Goal: Task Accomplishment & Management: Complete application form

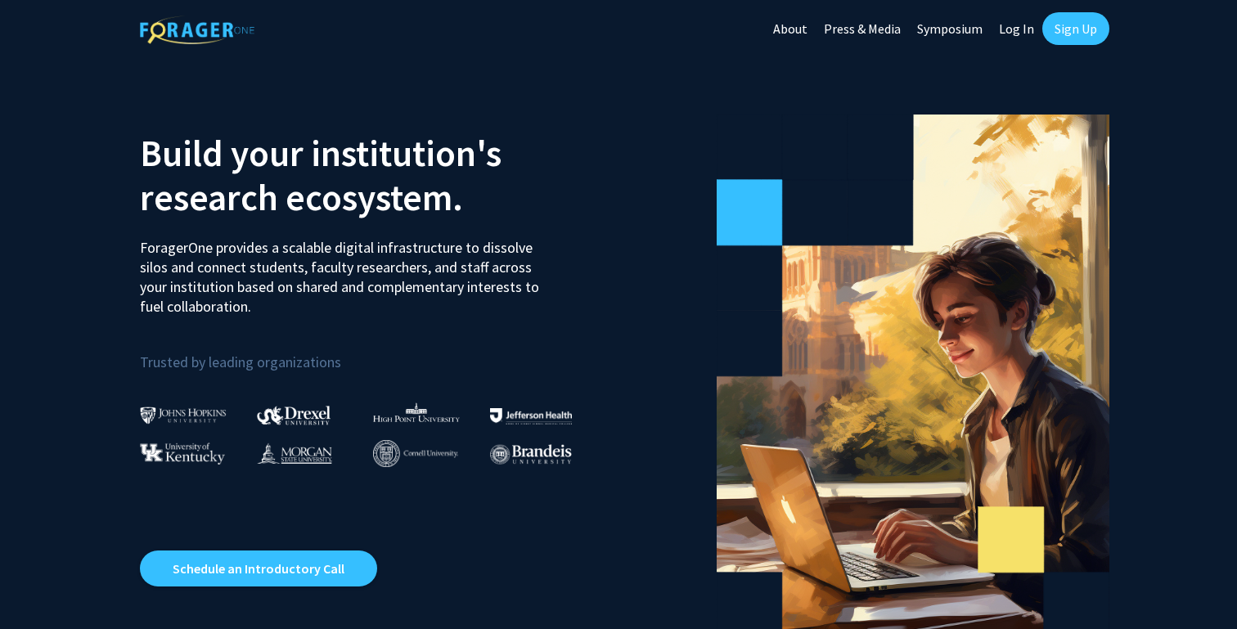
click at [1060, 23] on link "Sign Up" at bounding box center [1075, 28] width 67 height 33
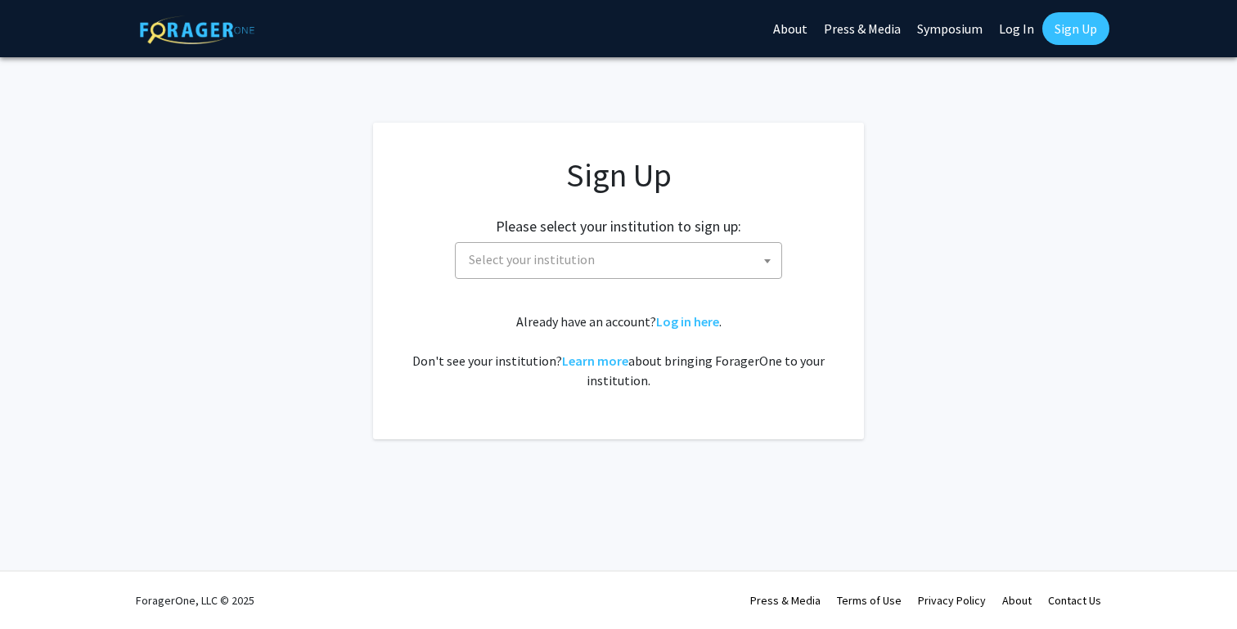
click at [767, 249] on span at bounding box center [767, 261] width 16 height 36
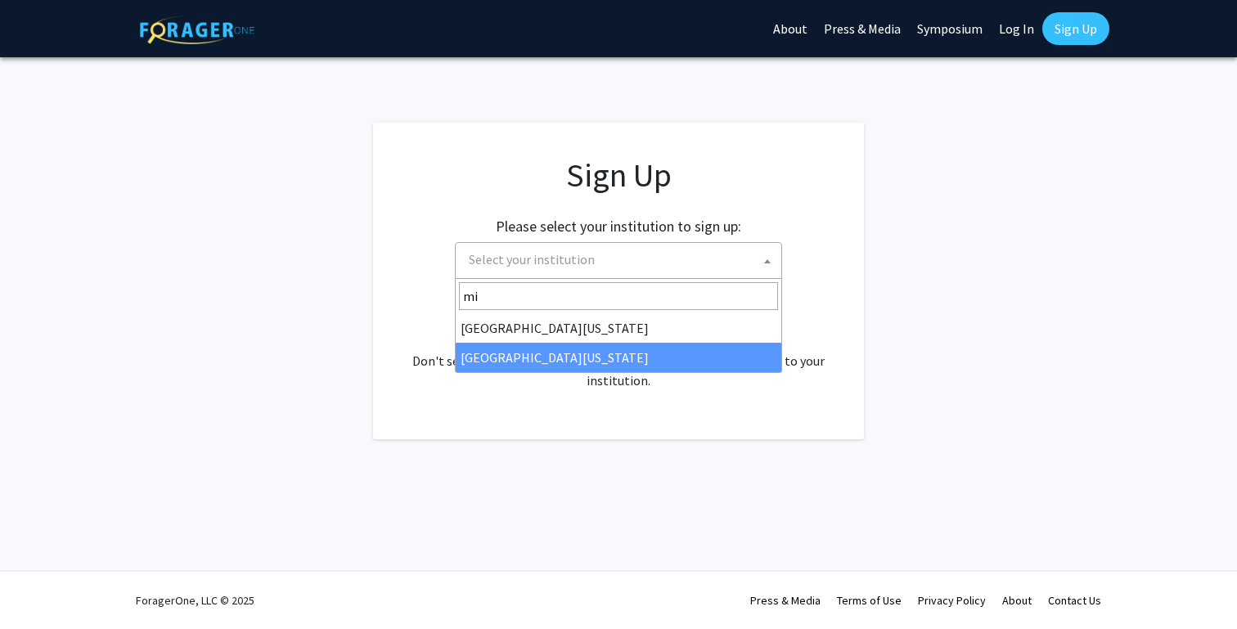
type input "mi"
select select "33"
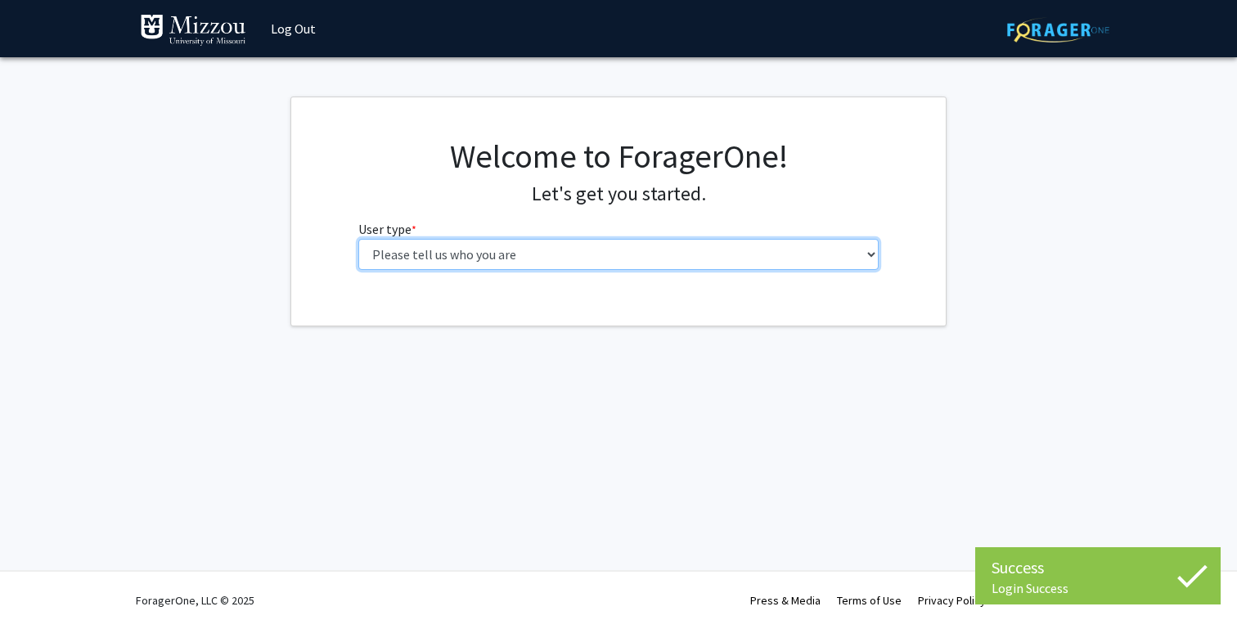
click at [700, 241] on select "Please tell us who you are Undergraduate Student Master's Student Doctoral Cand…" at bounding box center [618, 254] width 521 height 31
select select "6: adminAssistant"
click at [358, 239] on select "Please tell us who you are Undergraduate Student Master's Student Doctoral Cand…" at bounding box center [618, 254] width 521 height 31
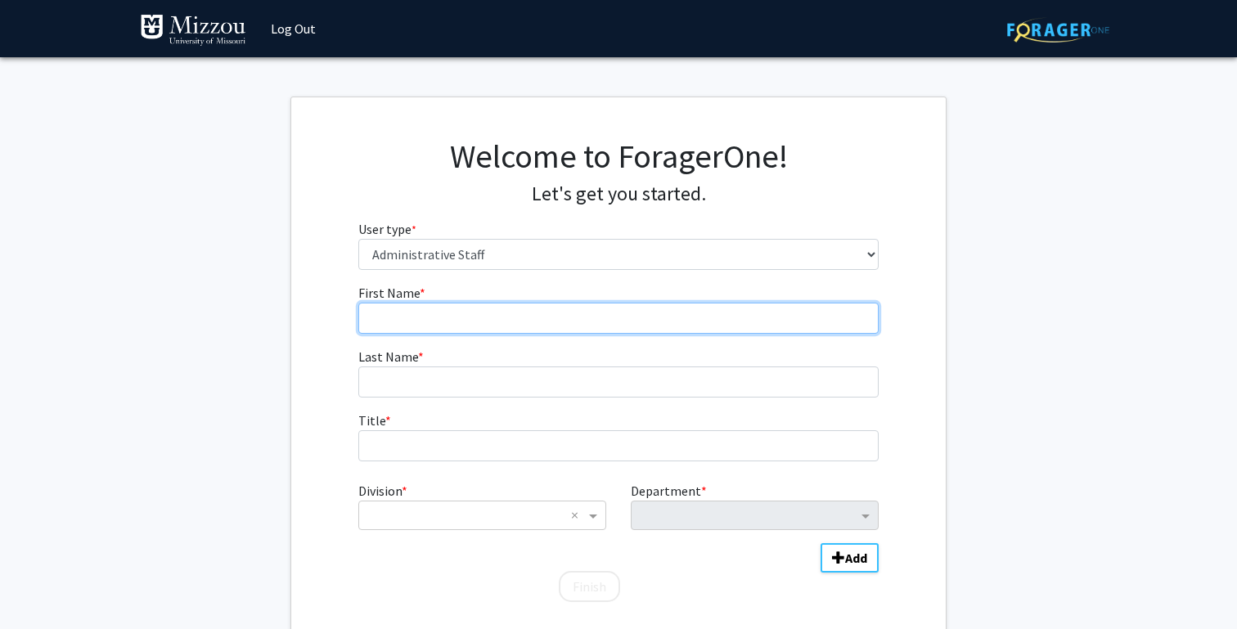
click at [682, 324] on input "First Name * required" at bounding box center [618, 318] width 521 height 31
type input "[PERSON_NAME]"
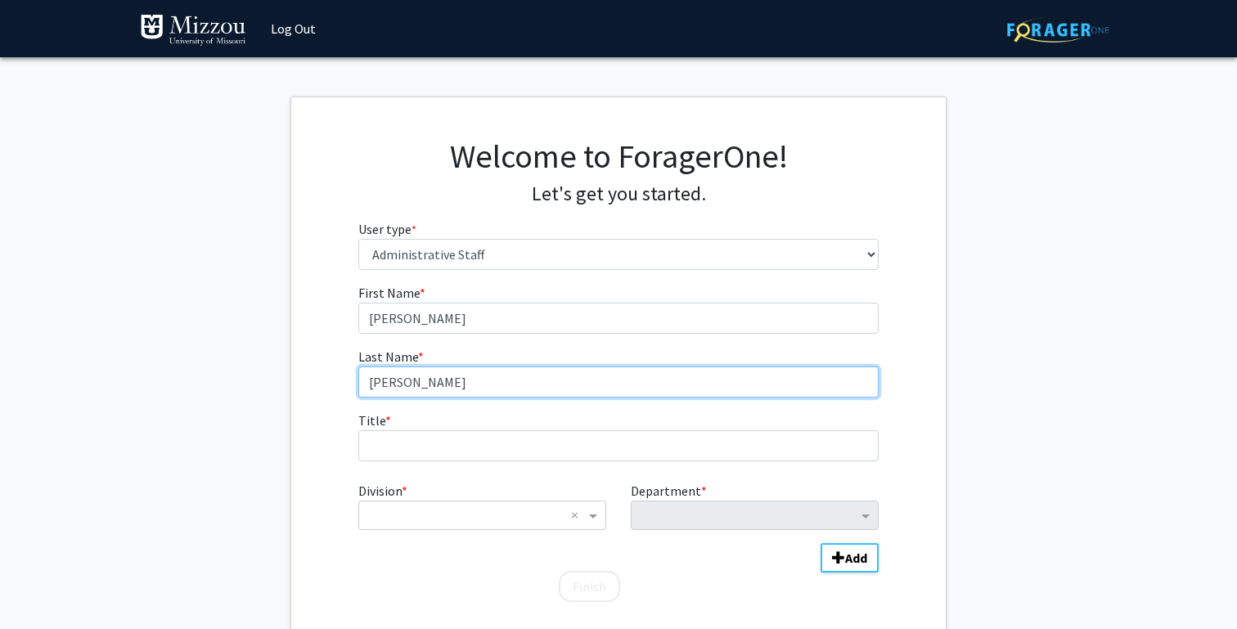
type input "Schmitz"
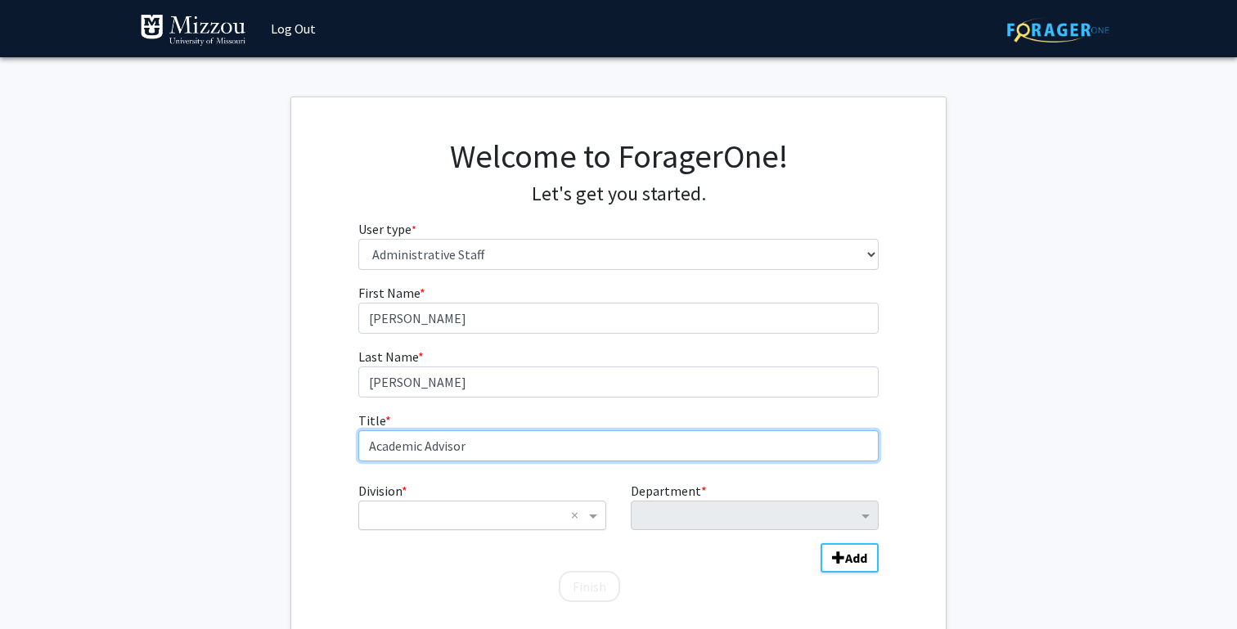
type input "Academic Advisor"
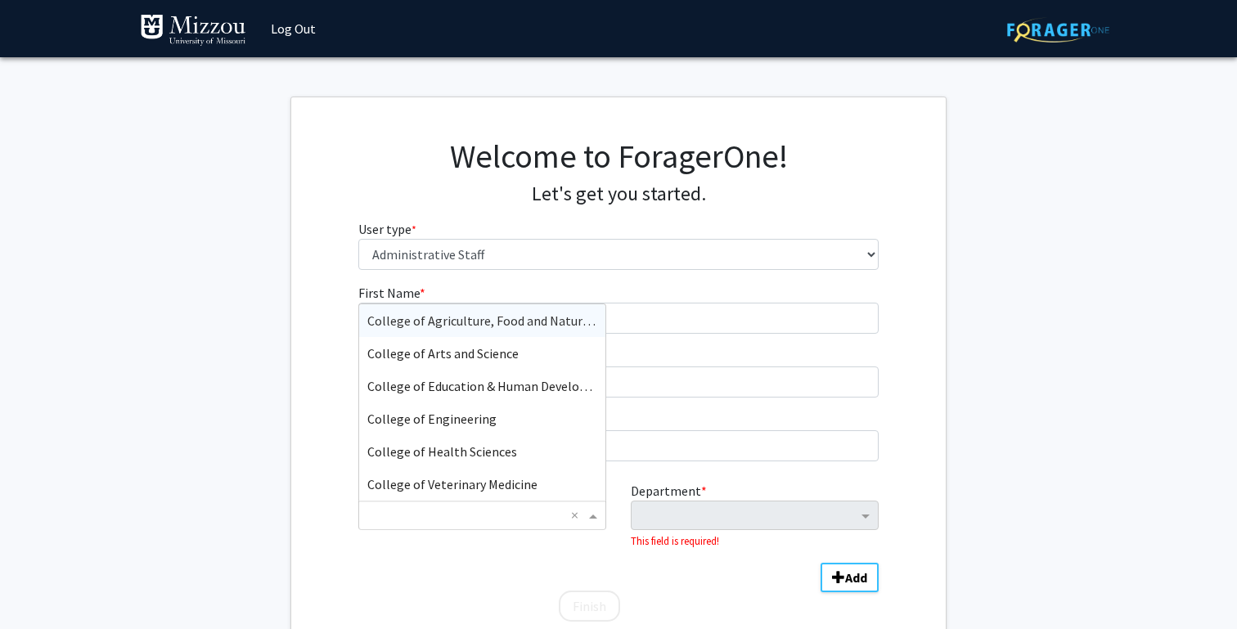
click at [495, 518] on input "Division" at bounding box center [465, 516] width 197 height 20
click at [512, 354] on span "College of Arts and Science" at bounding box center [442, 353] width 151 height 16
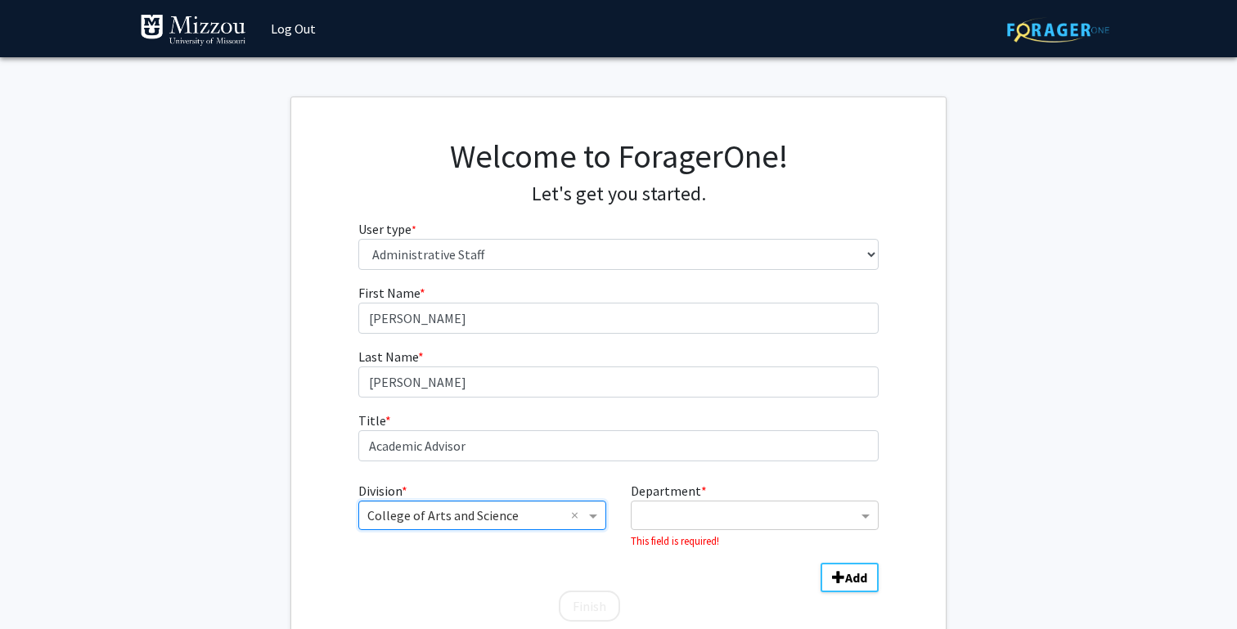
click at [690, 540] on small "This field is required!" at bounding box center [675, 540] width 88 height 13
click at [694, 524] on input "Department" at bounding box center [749, 516] width 218 height 20
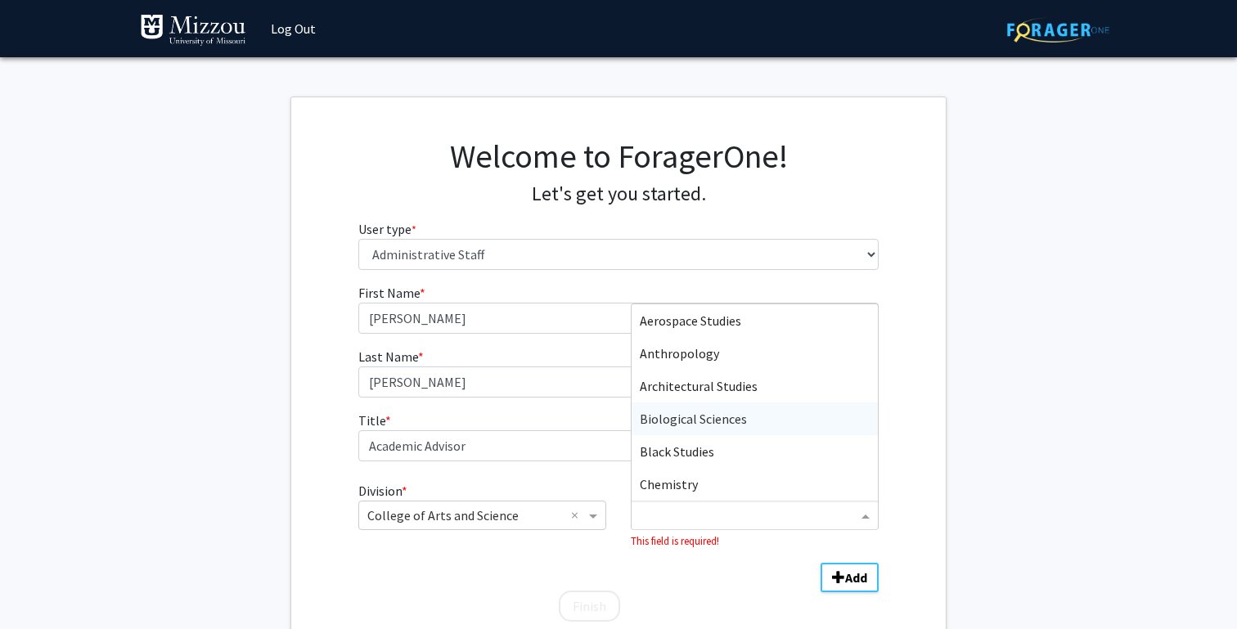
click at [712, 415] on span "Biological Sciences" at bounding box center [693, 419] width 107 height 16
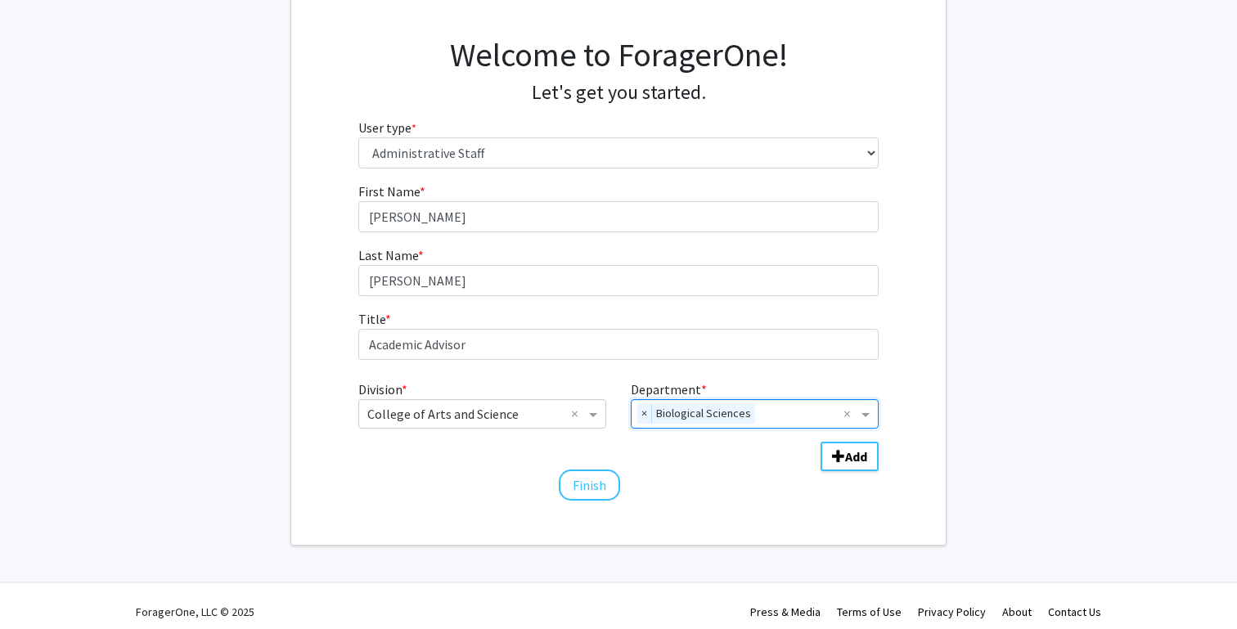
scroll to position [113, 0]
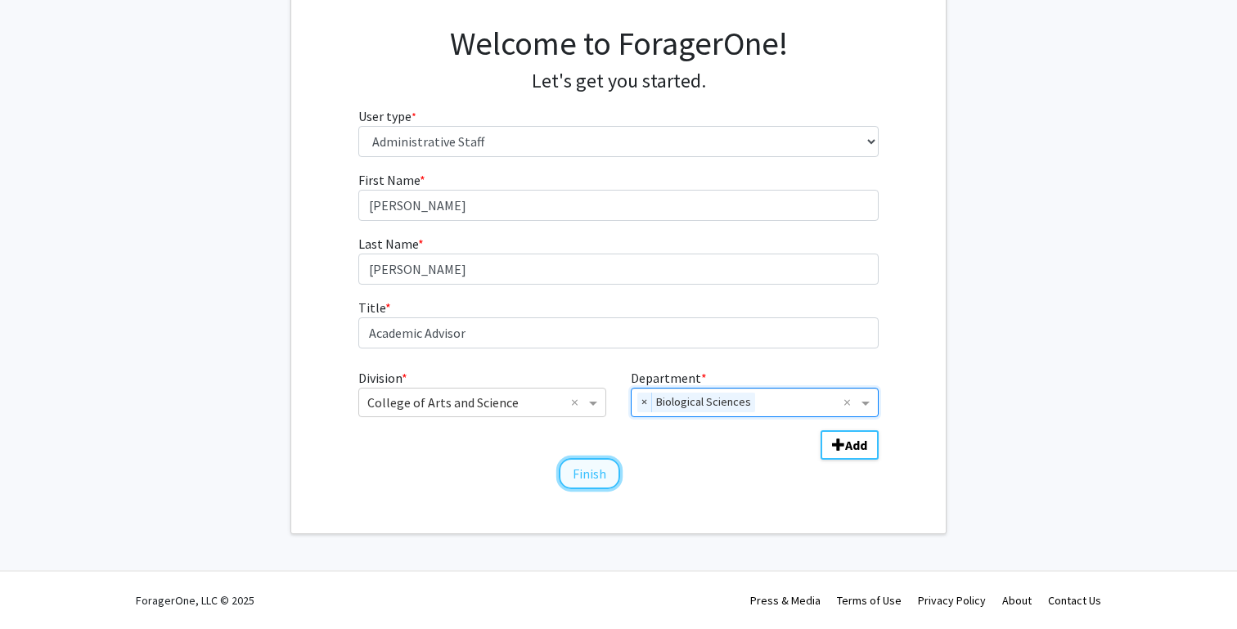
click at [604, 475] on button "Finish" at bounding box center [589, 473] width 61 height 31
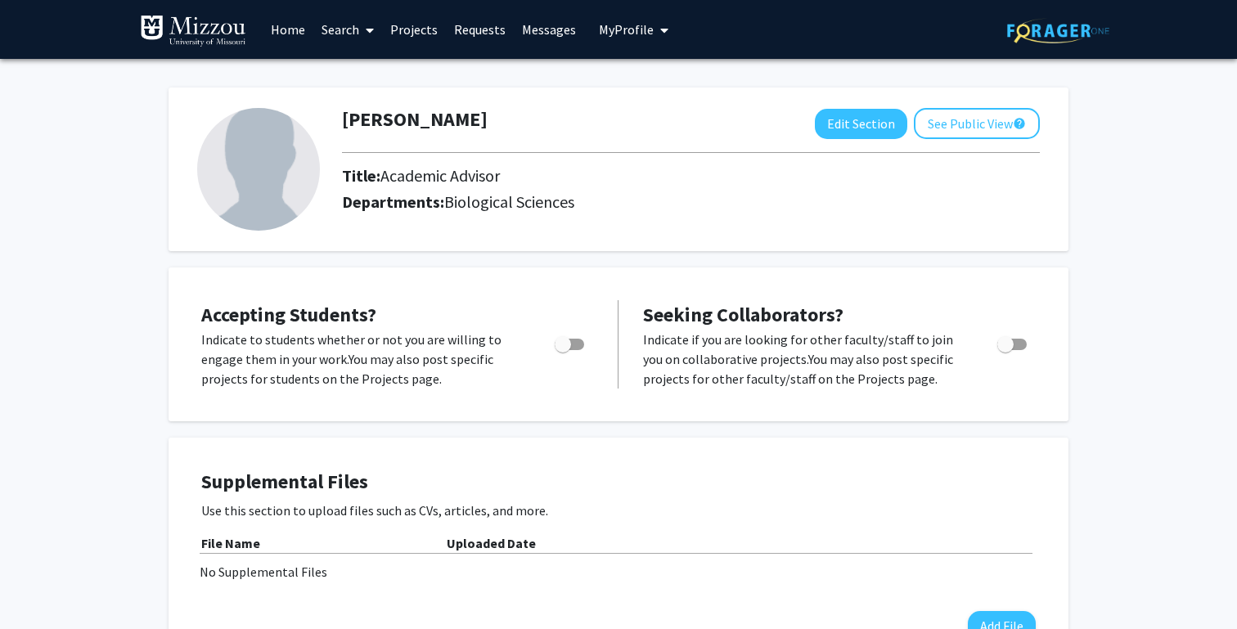
click at [360, 29] on span at bounding box center [366, 30] width 15 height 57
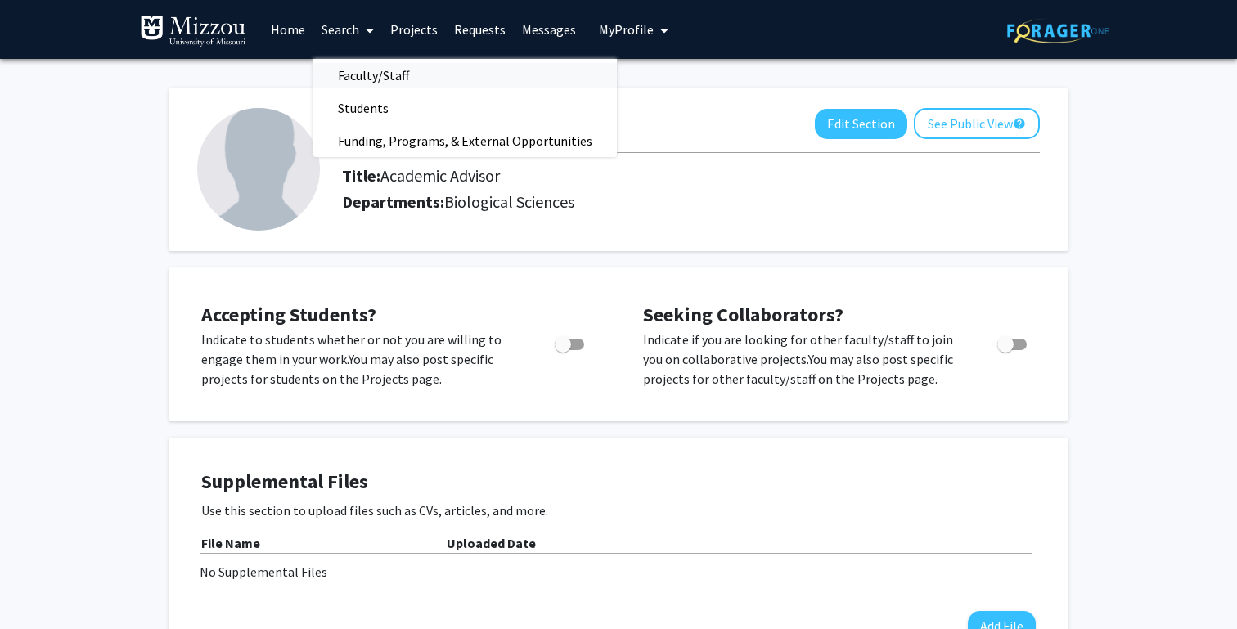
click at [365, 65] on span "Faculty/Staff" at bounding box center [373, 75] width 120 height 33
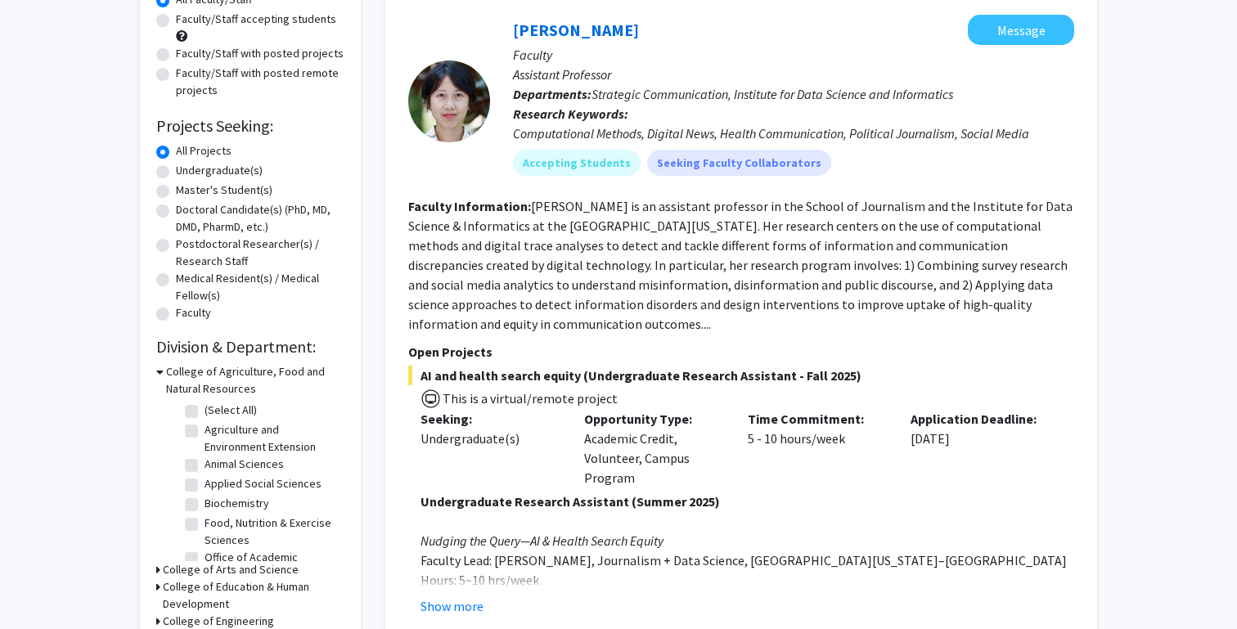
scroll to position [169, 0]
